Goal: Information Seeking & Learning: Learn about a topic

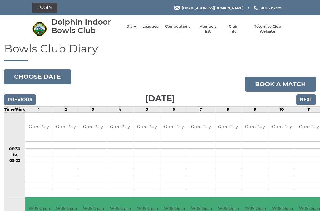
scroll to position [2, 0]
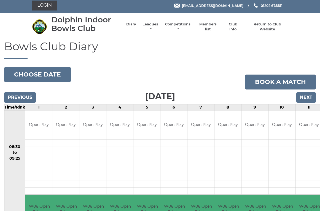
click at [155, 20] on div "Dolphin Indoor Bowls Club Diary Leagues Club leagues - Winter 2025/2026 Club le…" at bounding box center [160, 26] width 265 height 23
click at [149, 29] on link "Leagues" at bounding box center [150, 27] width 17 height 10
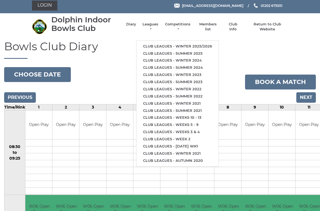
click at [151, 25] on link "Leagues" at bounding box center [150, 27] width 17 height 10
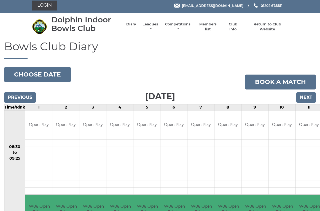
click at [151, 29] on link "Leagues" at bounding box center [150, 27] width 17 height 10
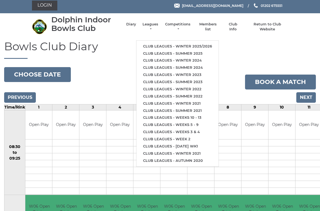
click at [184, 43] on link "Club leagues - Winter 2025/2026" at bounding box center [177, 46] width 82 height 7
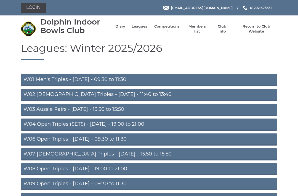
click at [109, 79] on link "W01 Men's Triples - [DATE] - 09:30 to 11:30" at bounding box center [149, 80] width 256 height 12
click at [85, 112] on link "W03 Aussie Pairs - Monday - 13:50 to 15:50" at bounding box center [149, 110] width 256 height 12
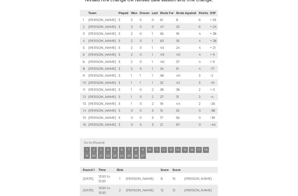
scroll to position [103, 0]
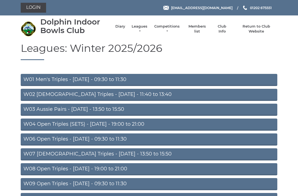
click at [35, 138] on link "W06 Open Triples - Tuesday - 09:30 to 11:30" at bounding box center [149, 139] width 256 height 12
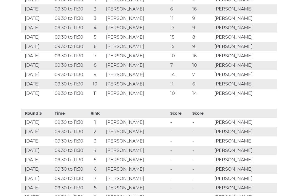
scroll to position [550, 0]
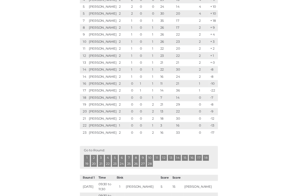
scroll to position [191, 0]
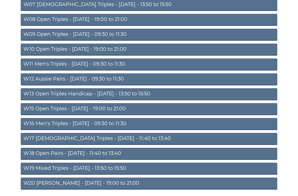
scroll to position [154, 0]
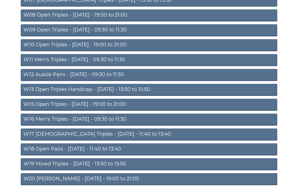
click at [54, 119] on link "W16 Men's Triples - [DATE] - 09:30 to 11:30" at bounding box center [149, 120] width 256 height 12
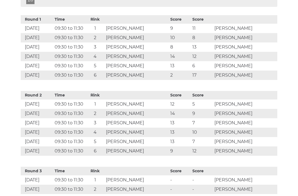
scroll to position [283, 0]
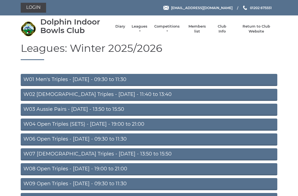
scroll to position [170, 0]
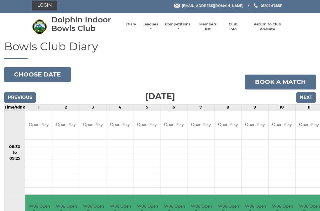
scroll to position [2, 0]
